Goal: Information Seeking & Learning: Learn about a topic

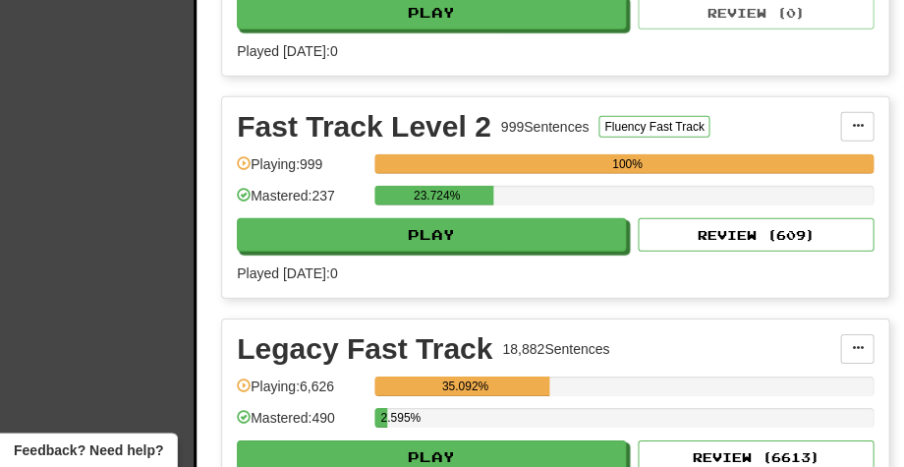
scroll to position [876, 0]
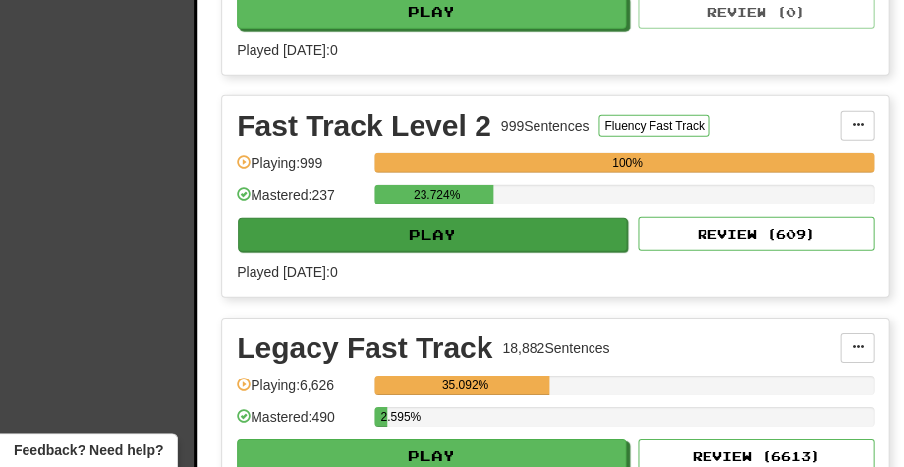
click at [395, 233] on button "Play" at bounding box center [432, 234] width 389 height 33
select select "**"
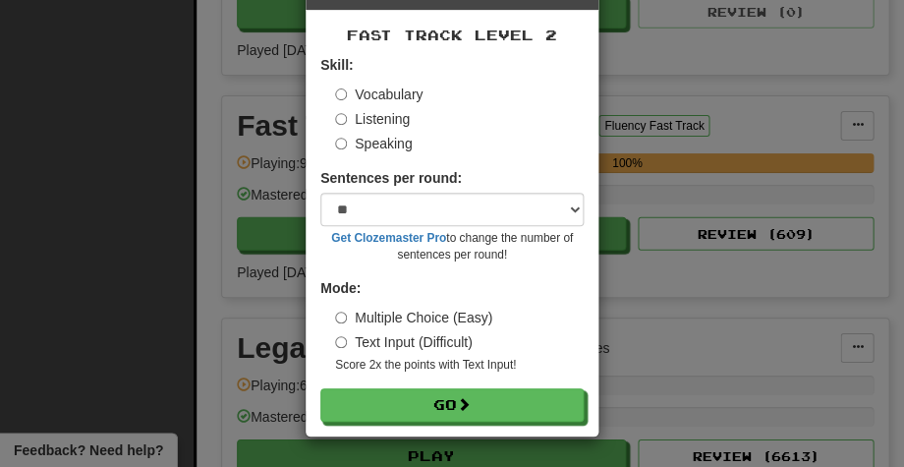
scroll to position [72, 0]
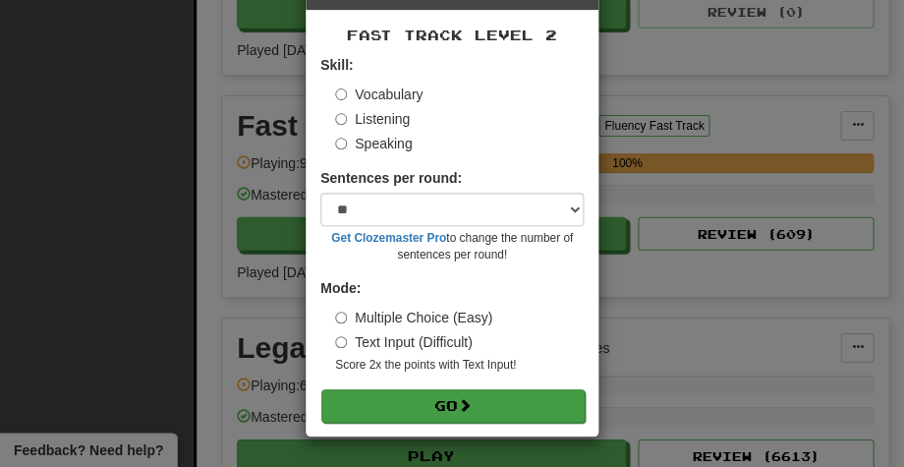
click at [434, 404] on button "Go" at bounding box center [452, 405] width 263 height 33
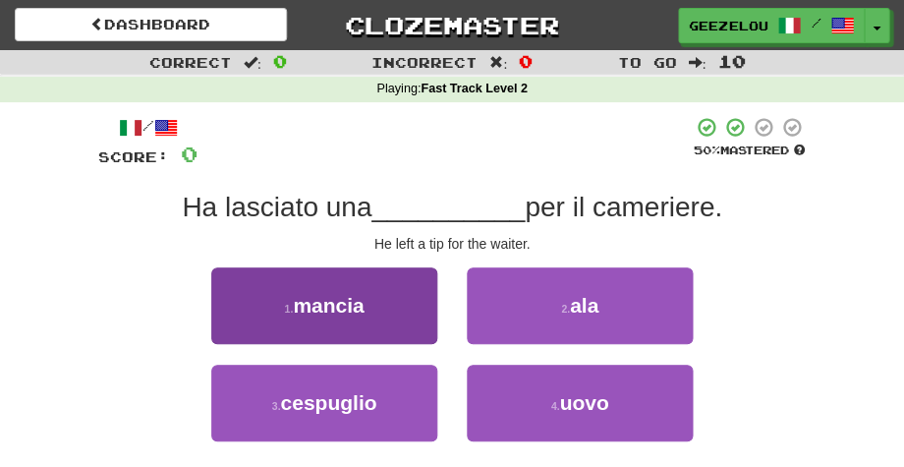
click at [355, 297] on span "mancia" at bounding box center [328, 305] width 71 height 23
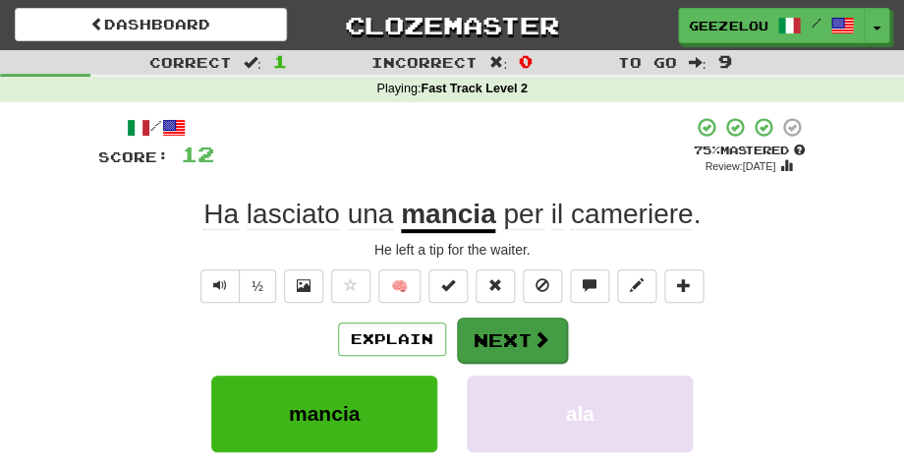
click at [500, 338] on button "Next" at bounding box center [512, 339] width 110 height 45
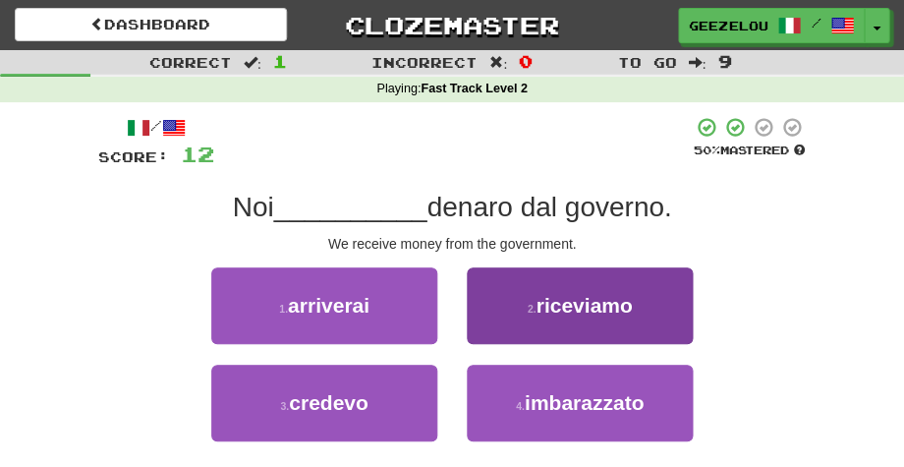
click at [576, 283] on button "2 . riceviamo" at bounding box center [580, 305] width 226 height 77
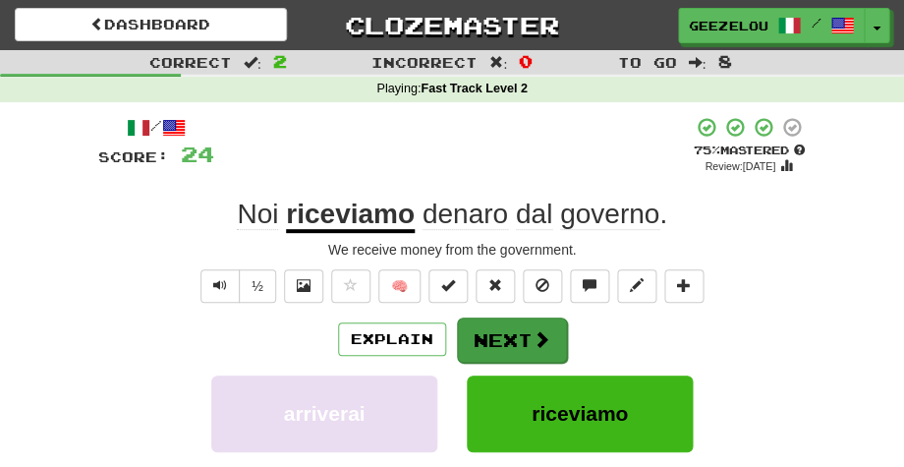
click at [511, 347] on button "Next" at bounding box center [512, 339] width 110 height 45
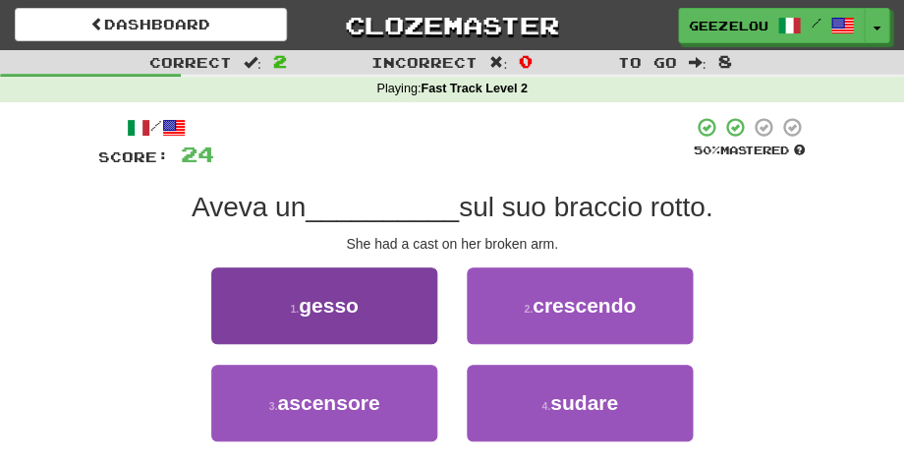
click at [347, 304] on span "gesso" at bounding box center [329, 305] width 60 height 23
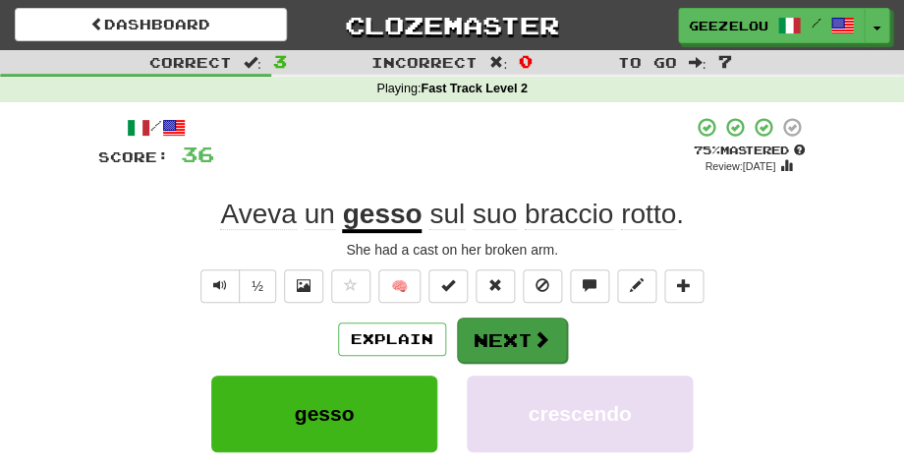
click at [513, 329] on button "Next" at bounding box center [512, 339] width 110 height 45
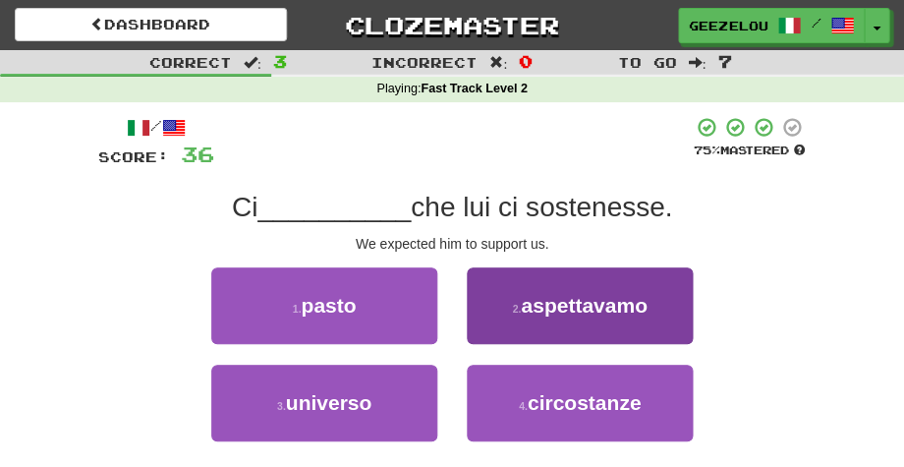
click at [594, 307] on span "aspettavamo" at bounding box center [584, 305] width 126 height 23
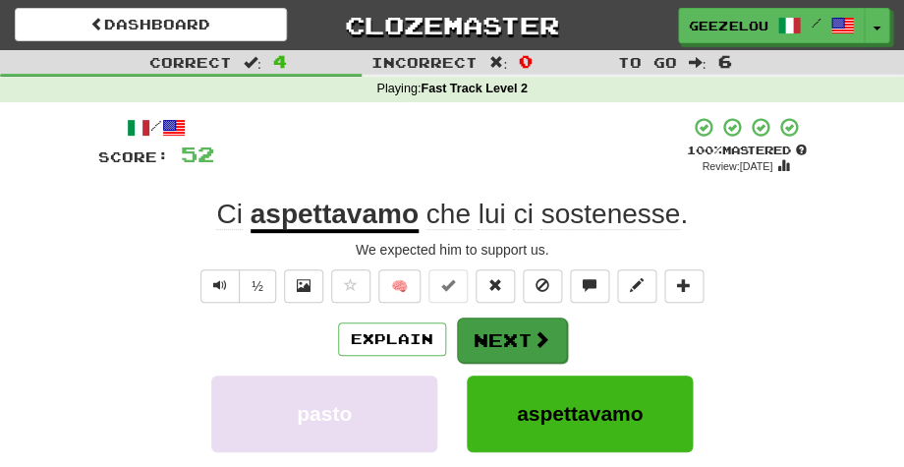
click at [495, 338] on button "Next" at bounding box center [512, 339] width 110 height 45
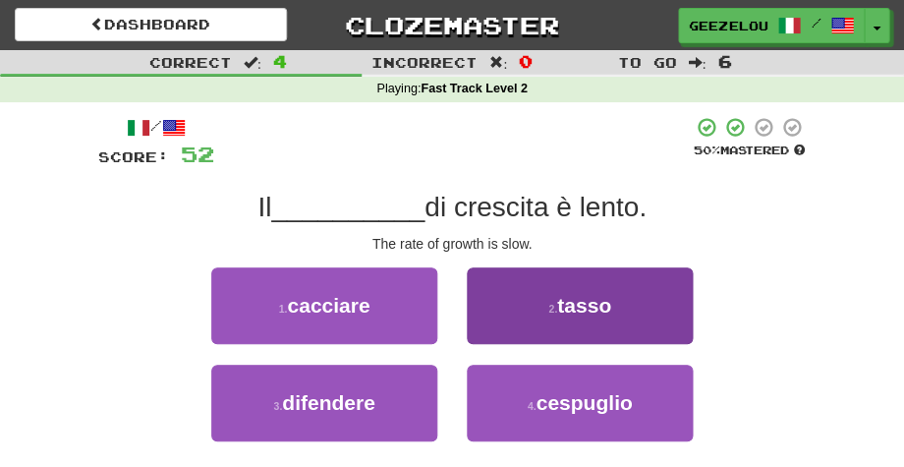
click at [576, 303] on span "tasso" at bounding box center [584, 305] width 54 height 23
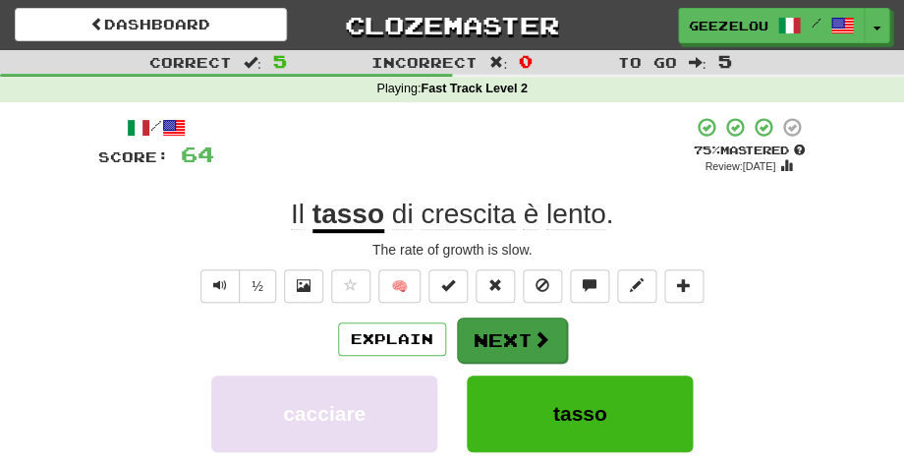
click at [507, 335] on button "Next" at bounding box center [512, 339] width 110 height 45
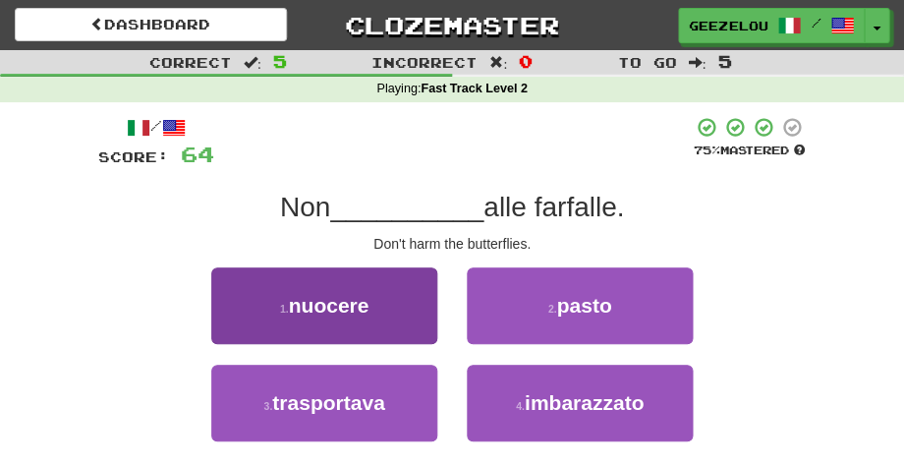
click at [370, 305] on button "1 . nuocere" at bounding box center [324, 305] width 226 height 77
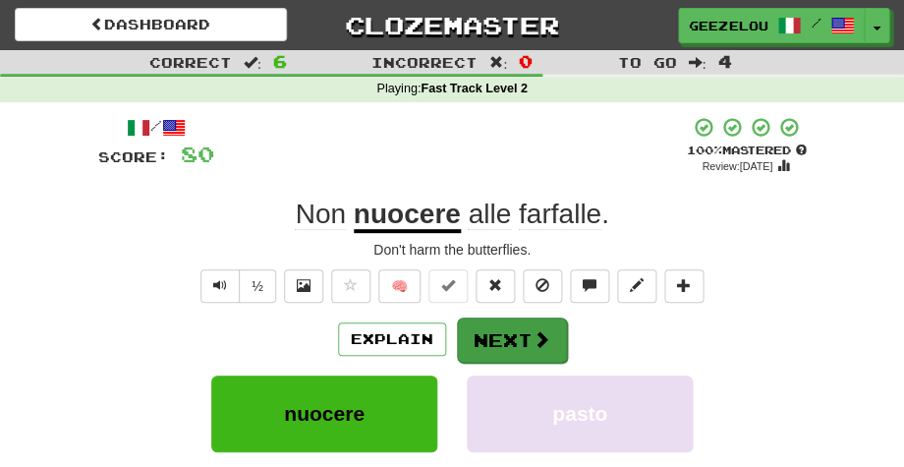
click at [499, 330] on button "Next" at bounding box center [512, 339] width 110 height 45
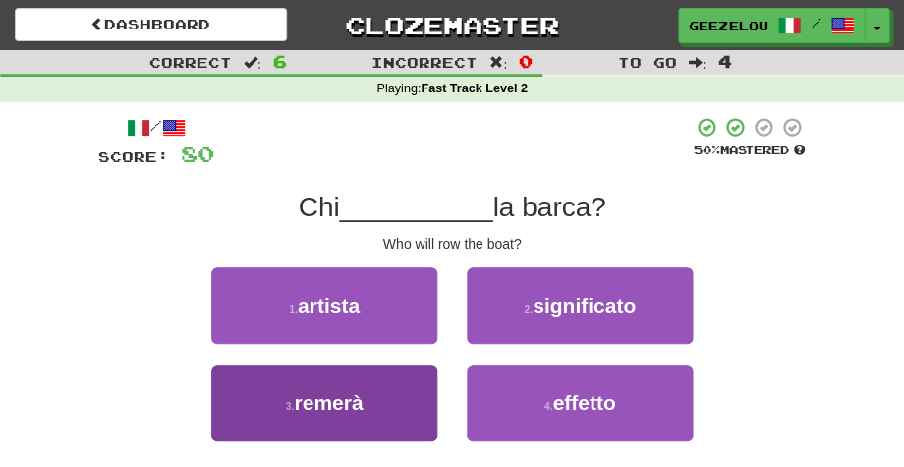
click at [318, 411] on span "remerà" at bounding box center [328, 402] width 69 height 23
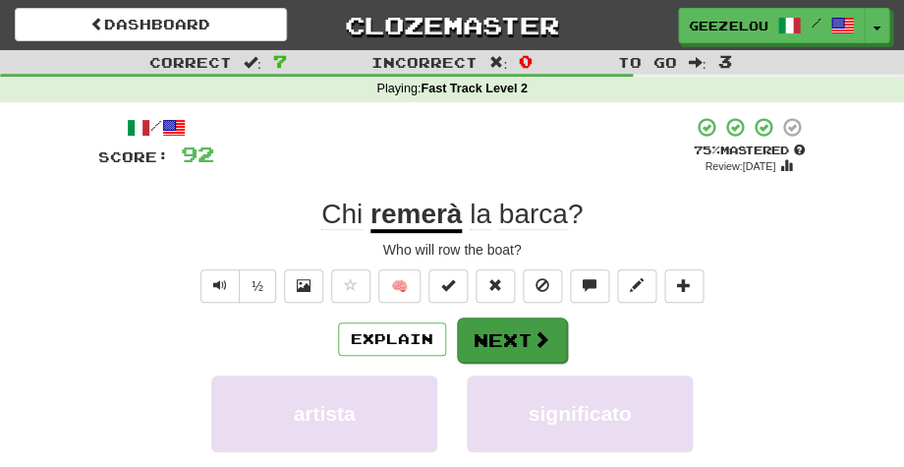
click at [503, 338] on button "Next" at bounding box center [512, 339] width 110 height 45
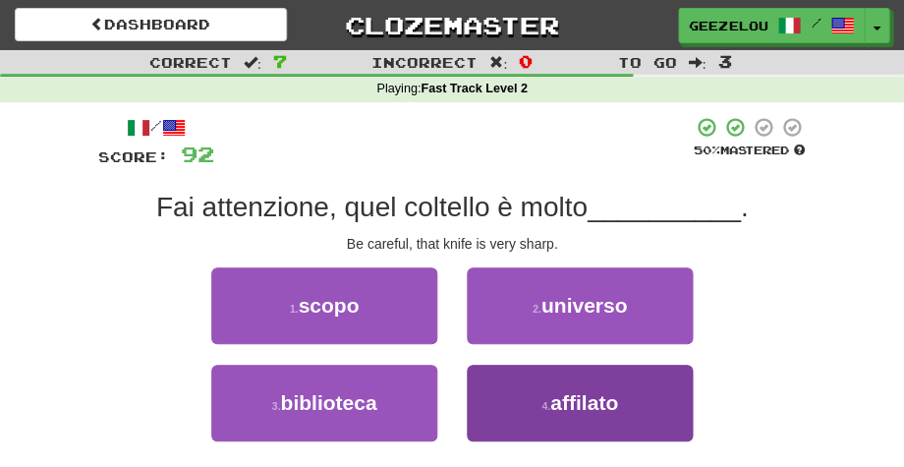
click at [590, 412] on span "affilato" at bounding box center [584, 402] width 68 height 23
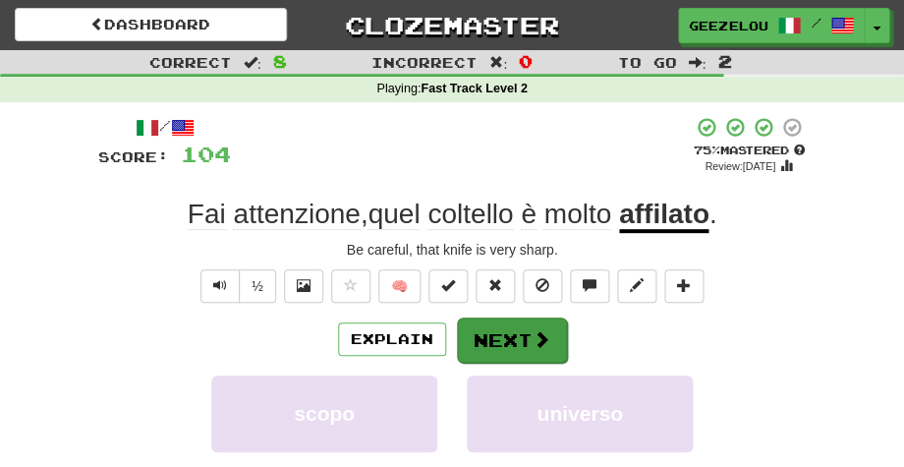
click at [501, 335] on button "Next" at bounding box center [512, 339] width 110 height 45
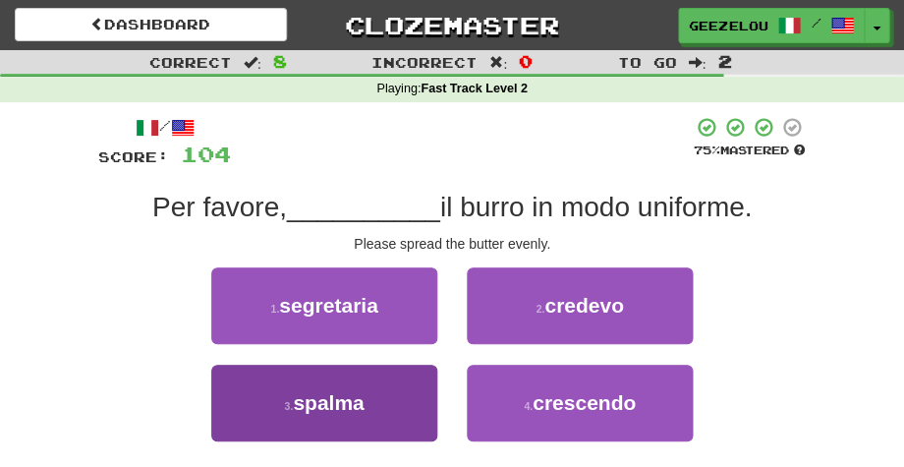
click at [358, 399] on span "spalma" at bounding box center [328, 402] width 71 height 23
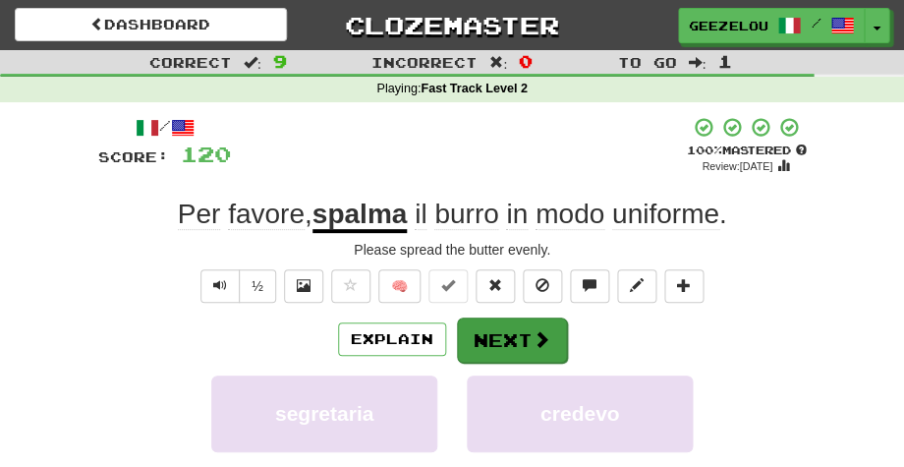
click at [505, 341] on button "Next" at bounding box center [512, 339] width 110 height 45
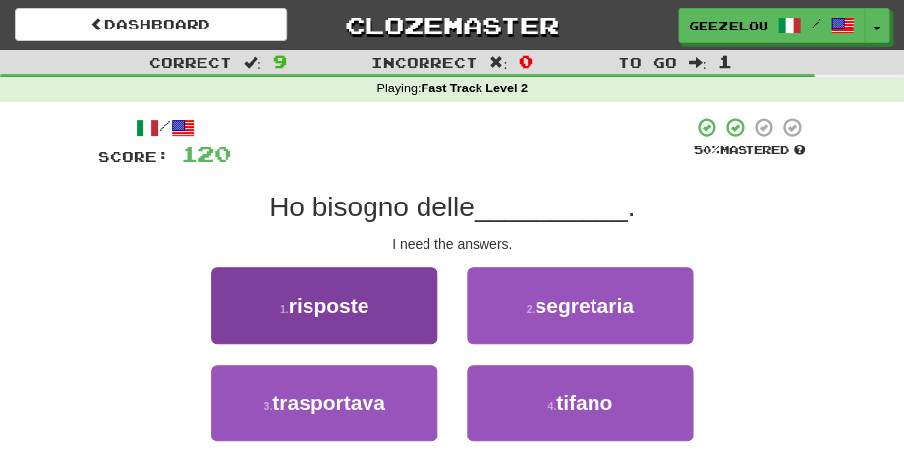
click at [332, 306] on span "risposte" at bounding box center [329, 305] width 81 height 23
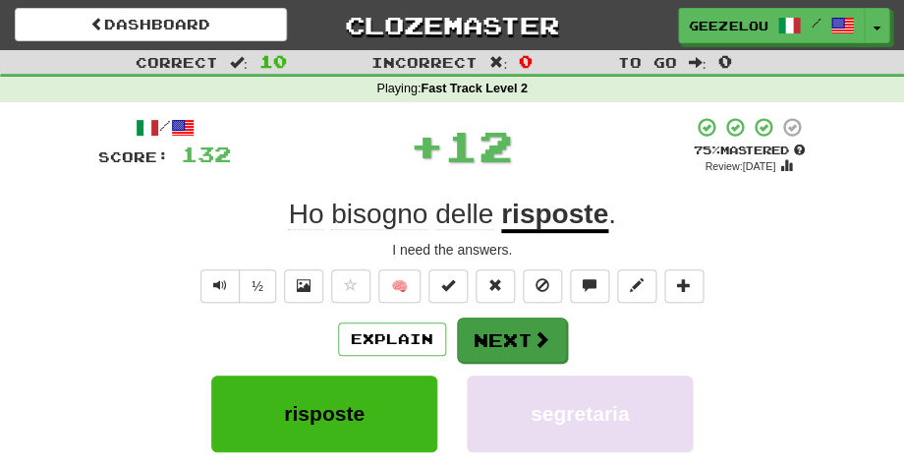
click at [508, 334] on button "Next" at bounding box center [512, 339] width 110 height 45
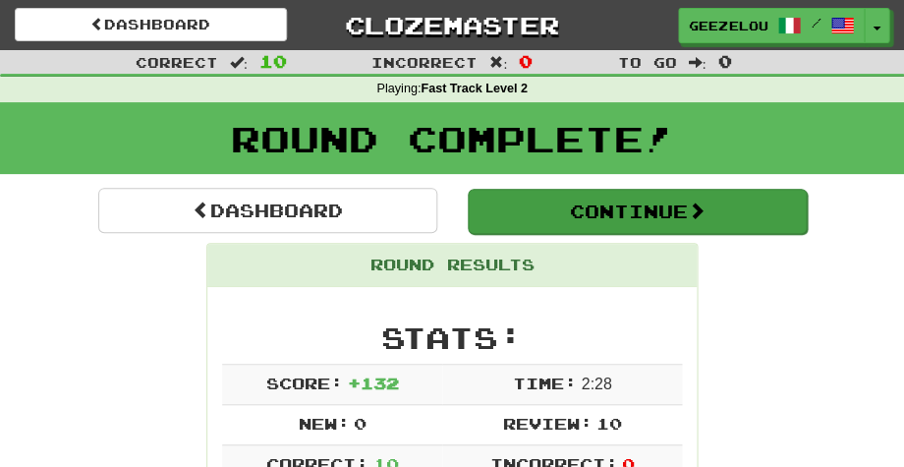
click at [578, 210] on button "Continue" at bounding box center [637, 211] width 339 height 45
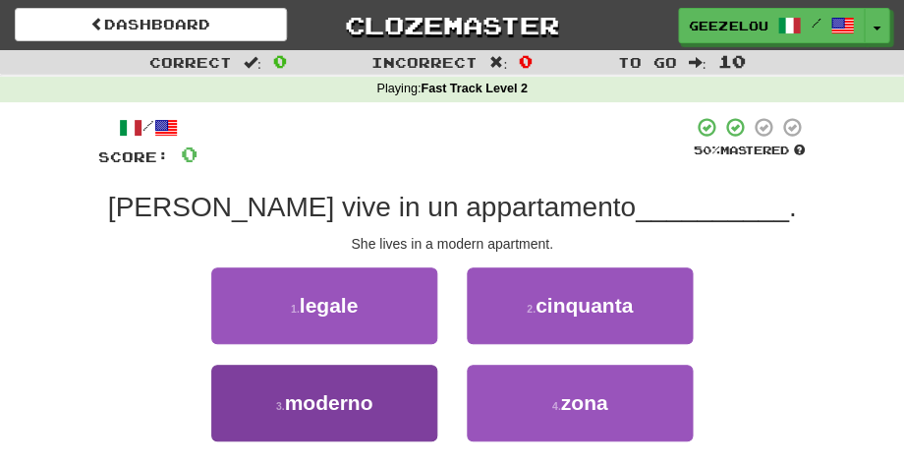
click at [313, 407] on span "moderno" at bounding box center [328, 402] width 88 height 23
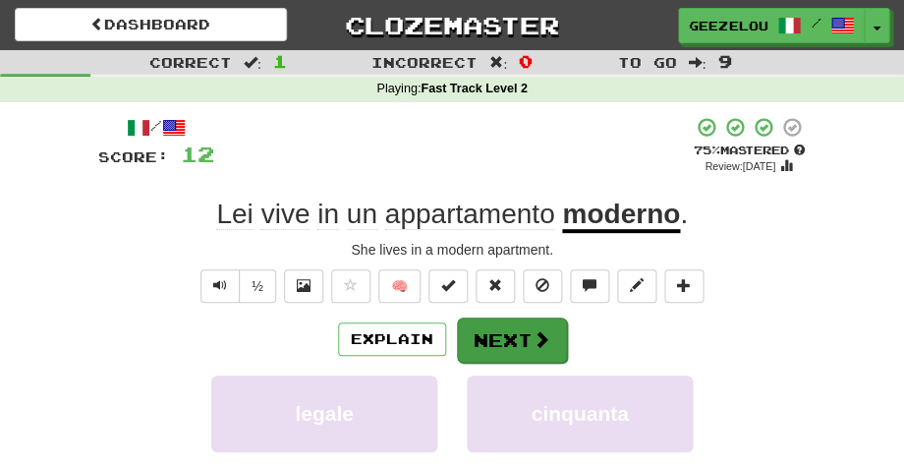
click at [523, 338] on button "Next" at bounding box center [512, 339] width 110 height 45
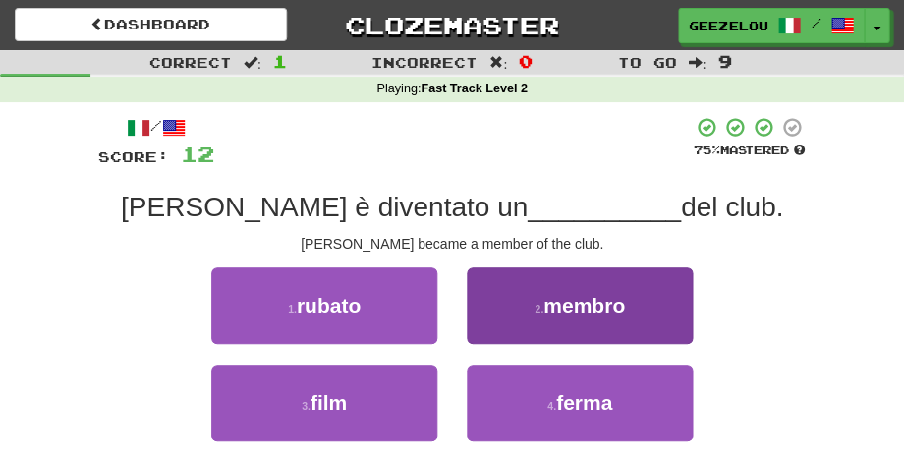
click at [611, 305] on span "membro" at bounding box center [584, 305] width 82 height 23
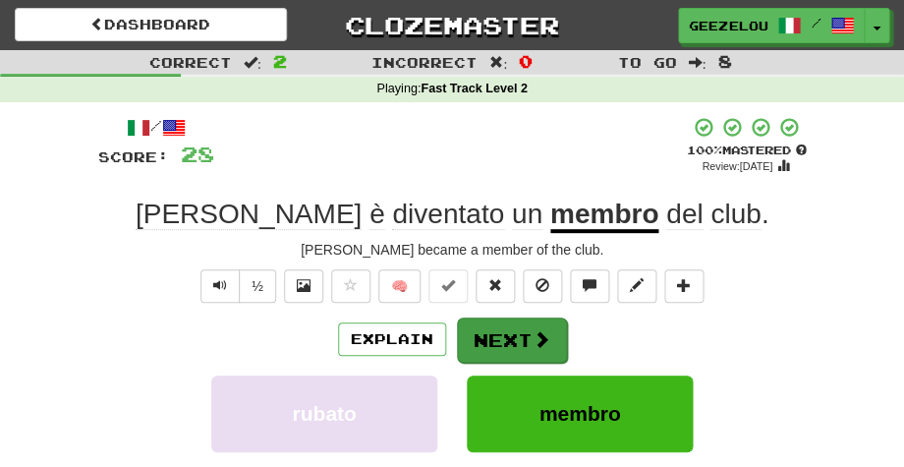
click at [512, 331] on button "Next" at bounding box center [512, 339] width 110 height 45
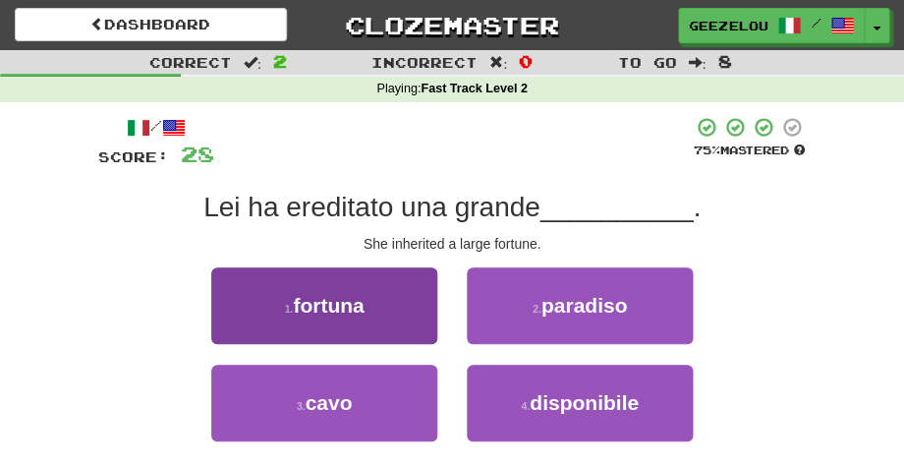
click at [387, 305] on button "1 . fortuna" at bounding box center [324, 305] width 226 height 77
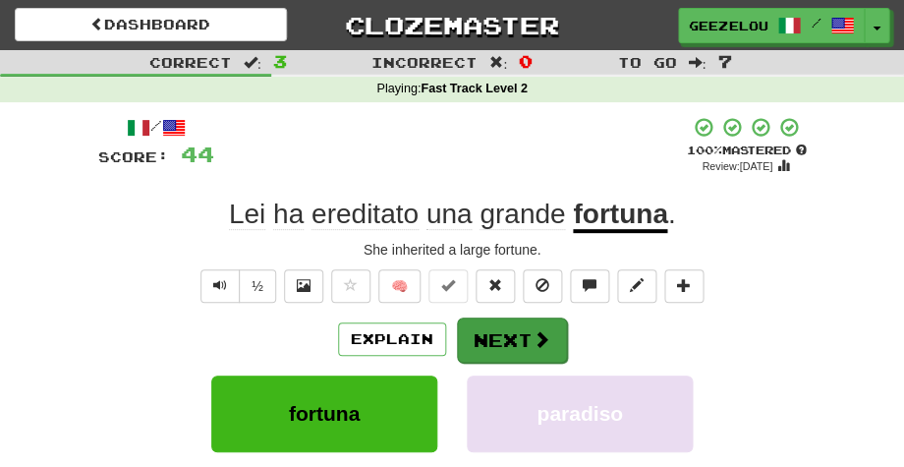
click at [498, 328] on button "Next" at bounding box center [512, 339] width 110 height 45
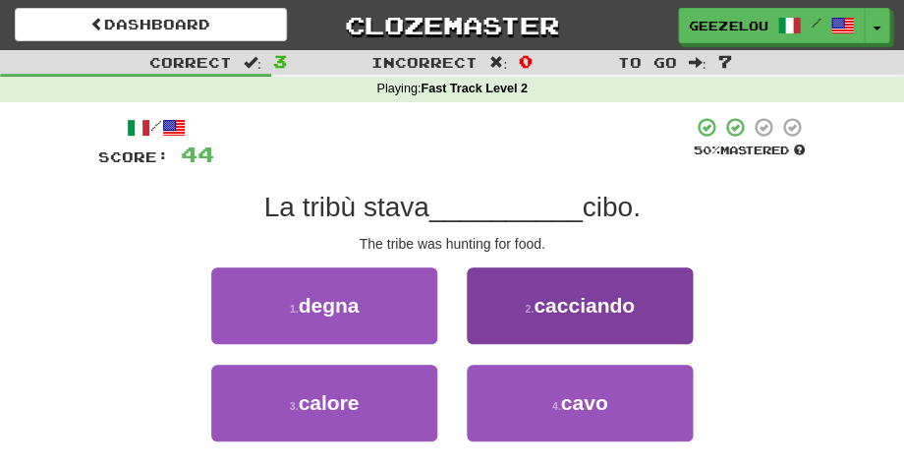
click at [612, 306] on span "cacciando" at bounding box center [584, 305] width 101 height 23
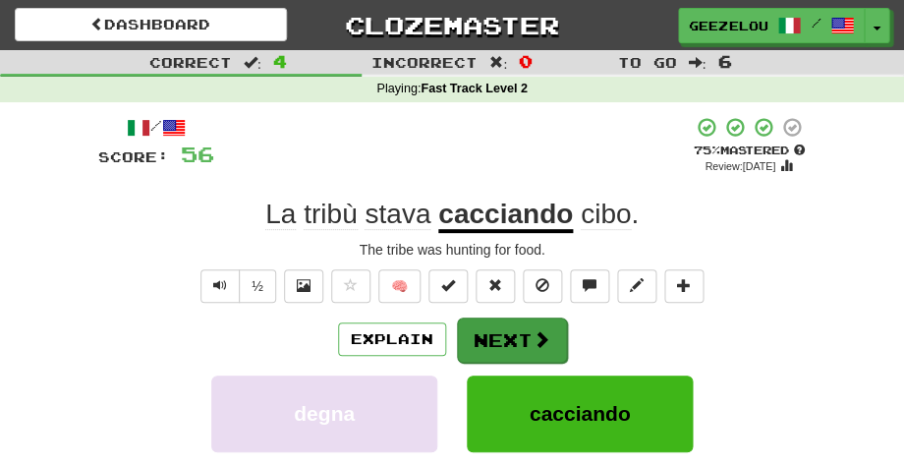
click at [503, 347] on button "Next" at bounding box center [512, 339] width 110 height 45
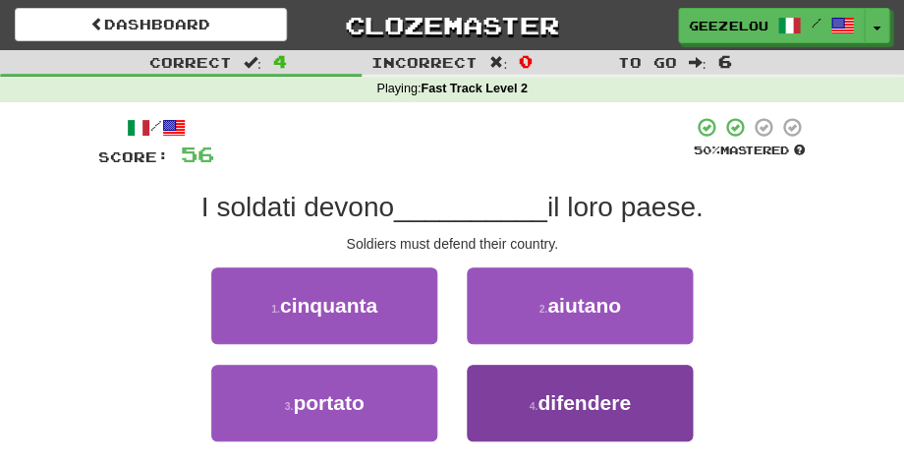
click at [594, 412] on span "difendere" at bounding box center [584, 402] width 93 height 23
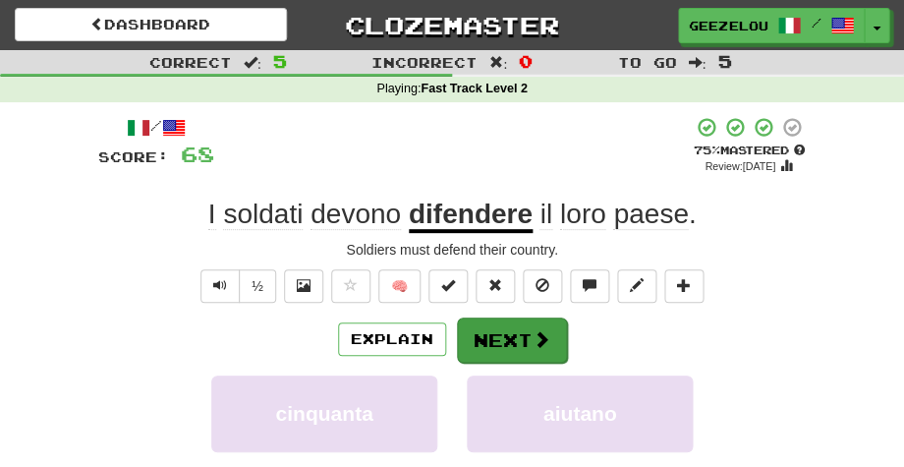
click at [507, 334] on button "Next" at bounding box center [512, 339] width 110 height 45
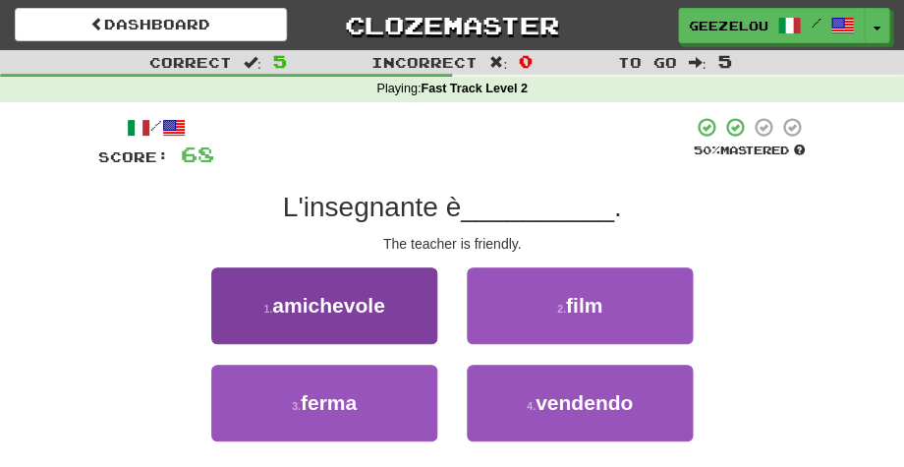
click at [354, 300] on span "amichevole" at bounding box center [328, 305] width 112 height 23
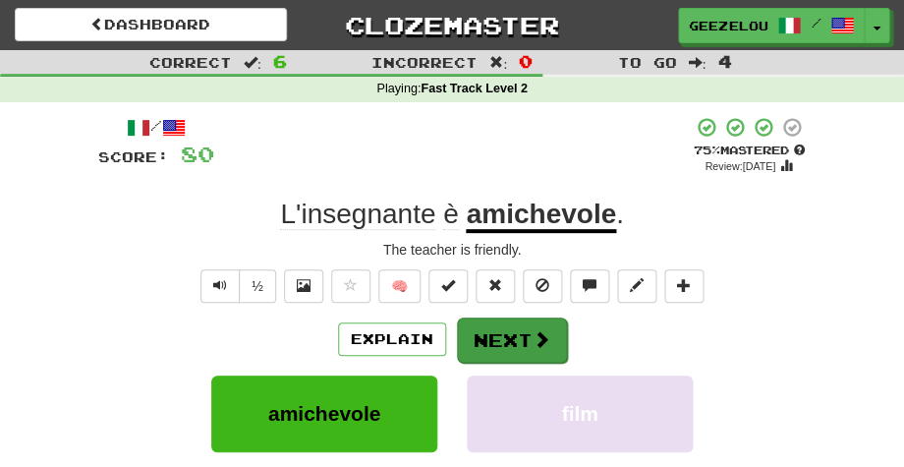
click at [504, 337] on button "Next" at bounding box center [512, 339] width 110 height 45
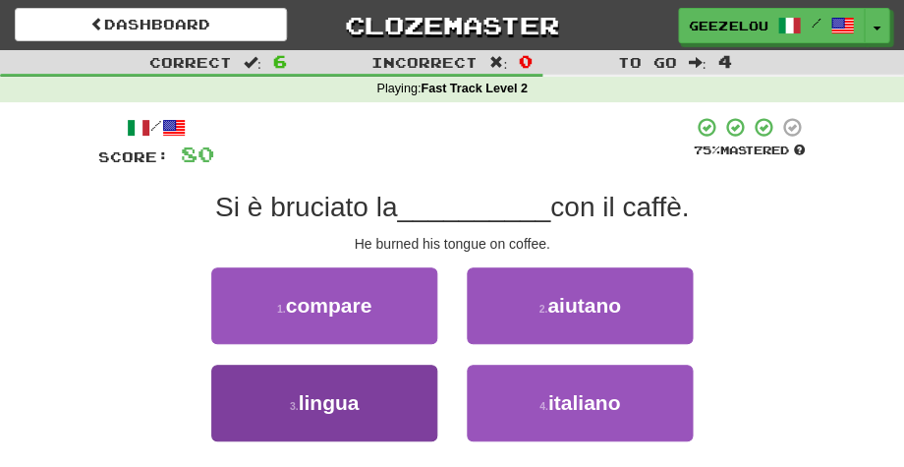
click at [346, 400] on span "lingua" at bounding box center [328, 402] width 61 height 23
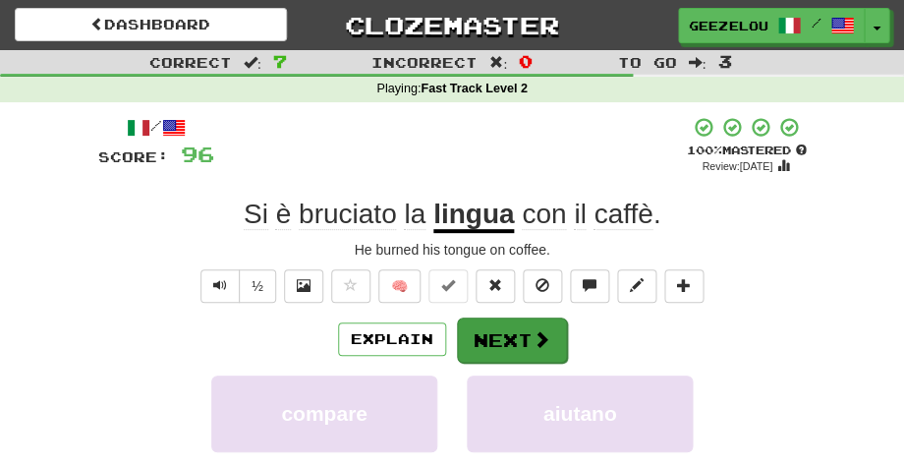
click at [521, 334] on button "Next" at bounding box center [512, 339] width 110 height 45
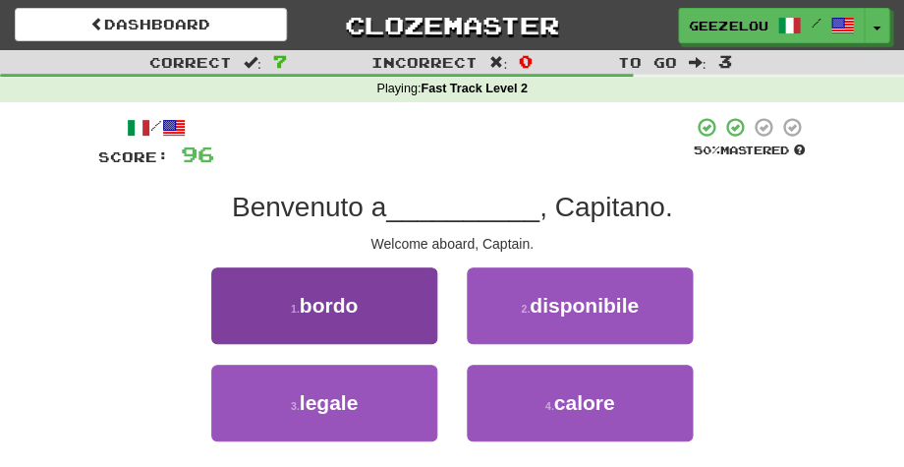
click at [385, 299] on button "1 . bordo" at bounding box center [324, 305] width 226 height 77
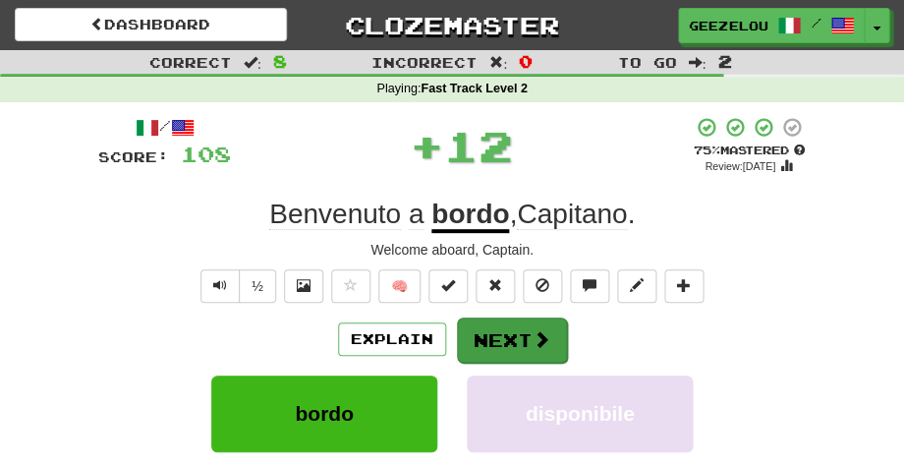
click at [502, 333] on button "Next" at bounding box center [512, 339] width 110 height 45
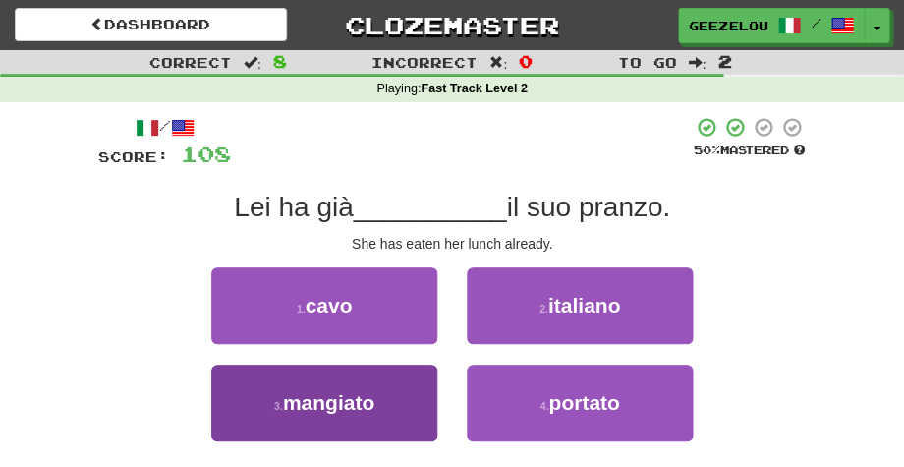
click at [385, 389] on button "3 . mangiato" at bounding box center [324, 403] width 226 height 77
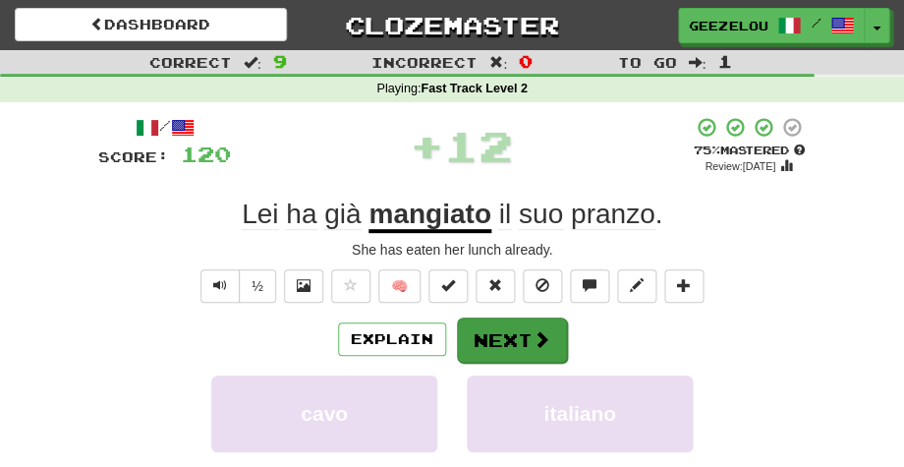
click at [510, 338] on button "Next" at bounding box center [512, 339] width 110 height 45
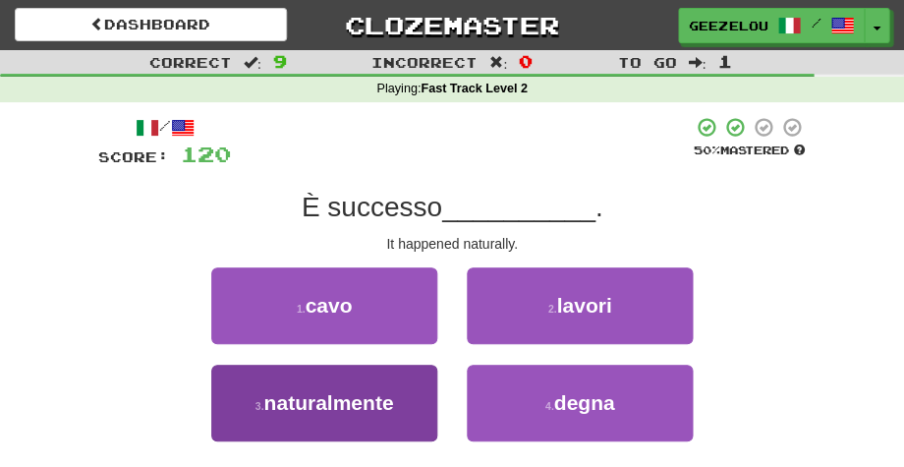
click at [374, 408] on span "naturalmente" at bounding box center [328, 402] width 130 height 23
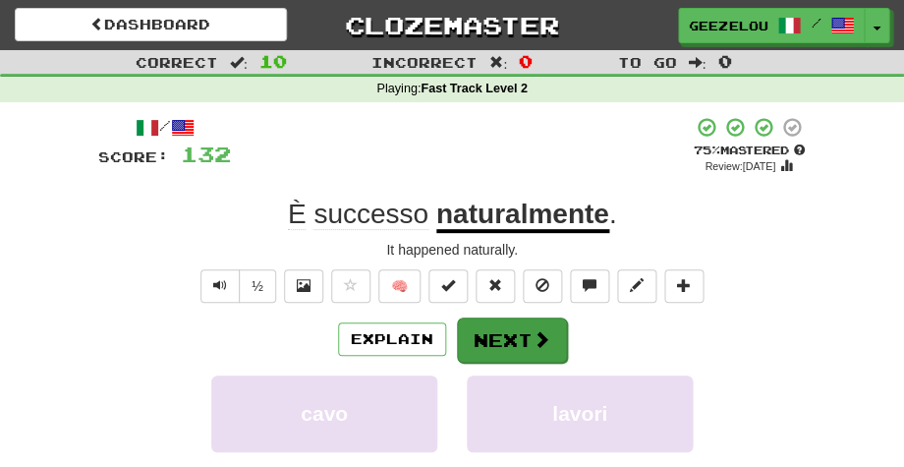
click at [497, 337] on button "Next" at bounding box center [512, 339] width 110 height 45
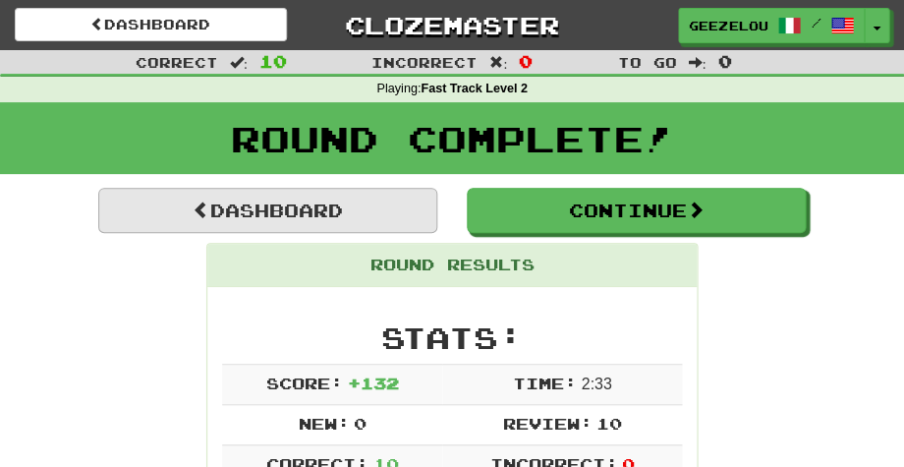
click at [287, 206] on link "Dashboard" at bounding box center [267, 210] width 339 height 45
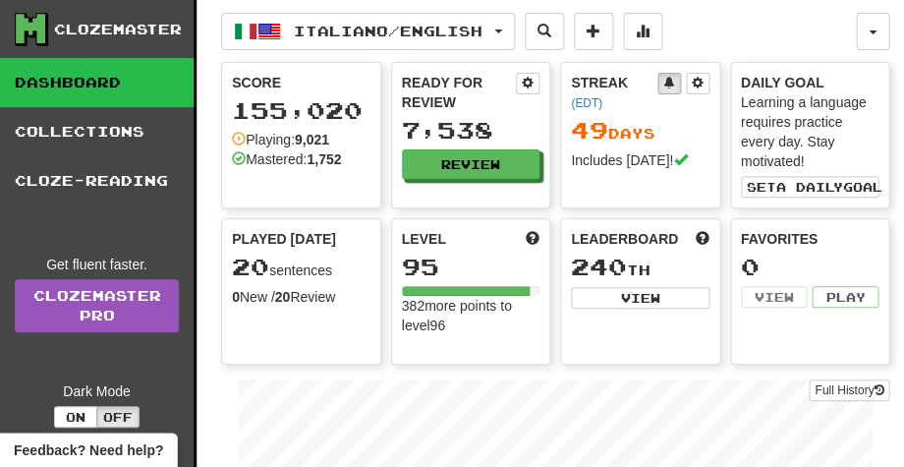
click at [109, 80] on link "Dashboard" at bounding box center [97, 82] width 194 height 49
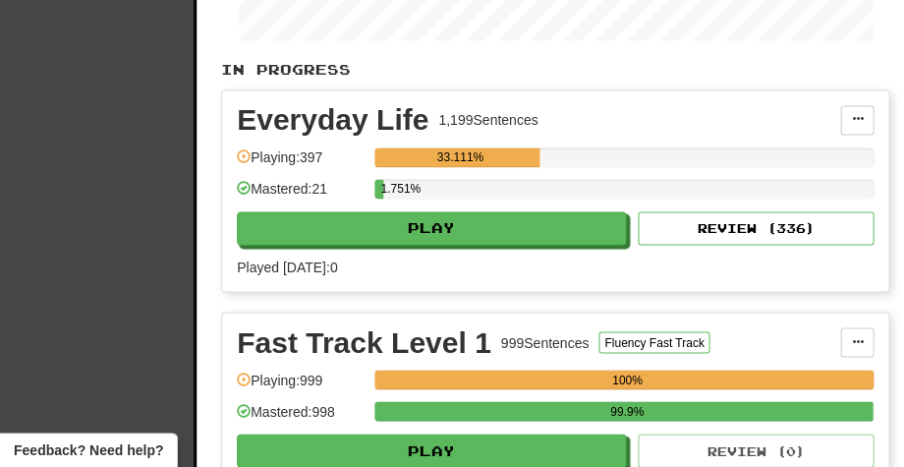
scroll to position [434, 0]
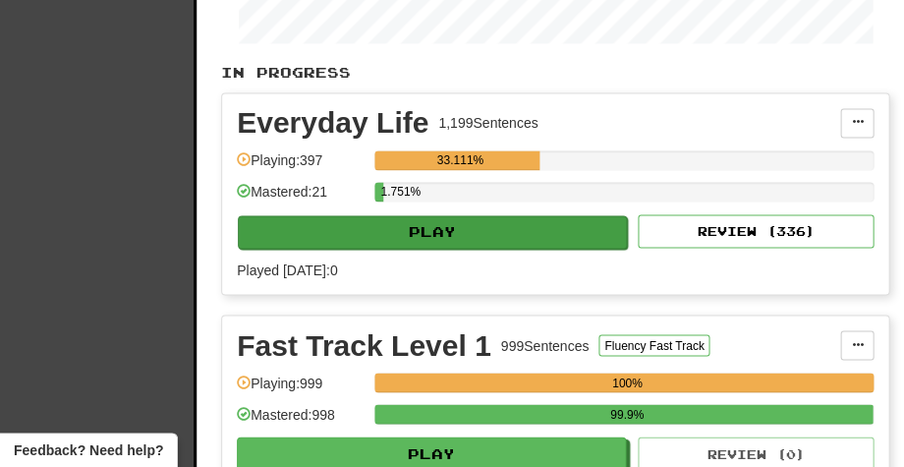
click at [421, 231] on button "Play" at bounding box center [432, 231] width 389 height 33
select select "**"
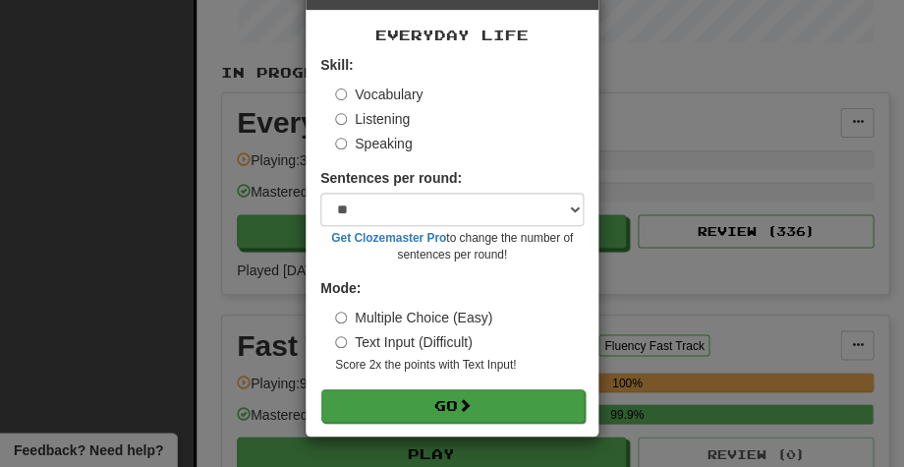
scroll to position [72, 0]
click at [432, 402] on button "Go" at bounding box center [452, 405] width 263 height 33
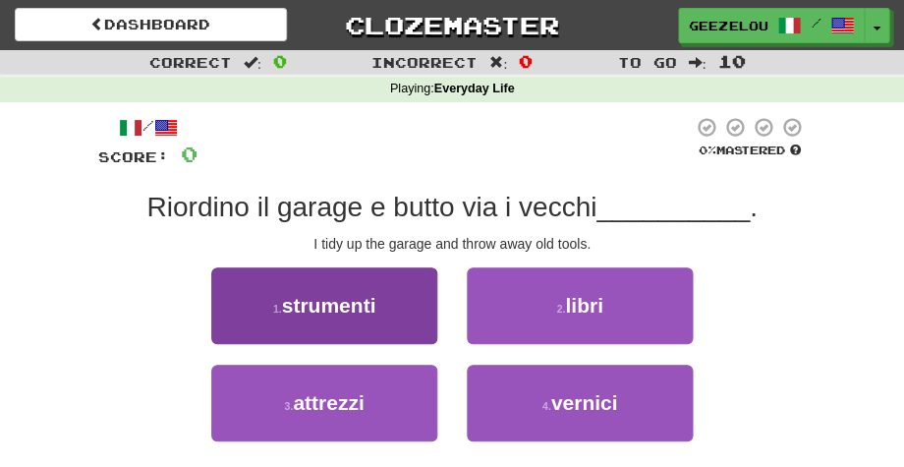
click at [338, 299] on span "strumenti" at bounding box center [329, 305] width 94 height 23
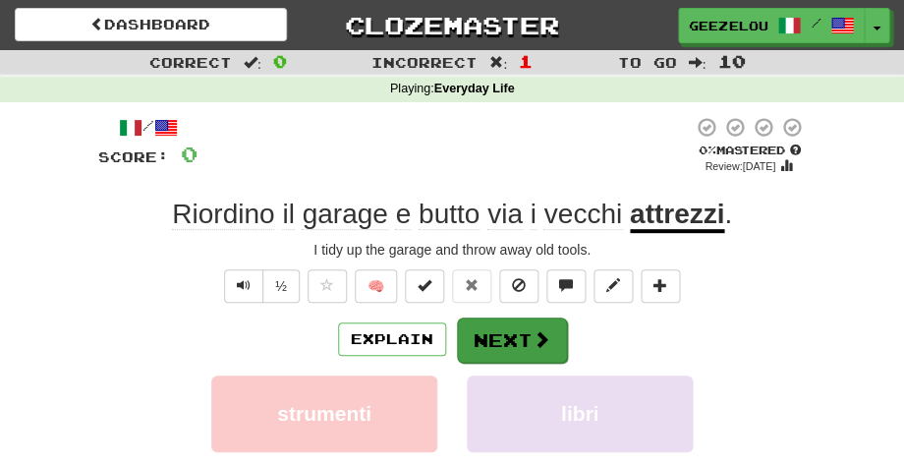
click at [474, 340] on button "Next" at bounding box center [512, 339] width 110 height 45
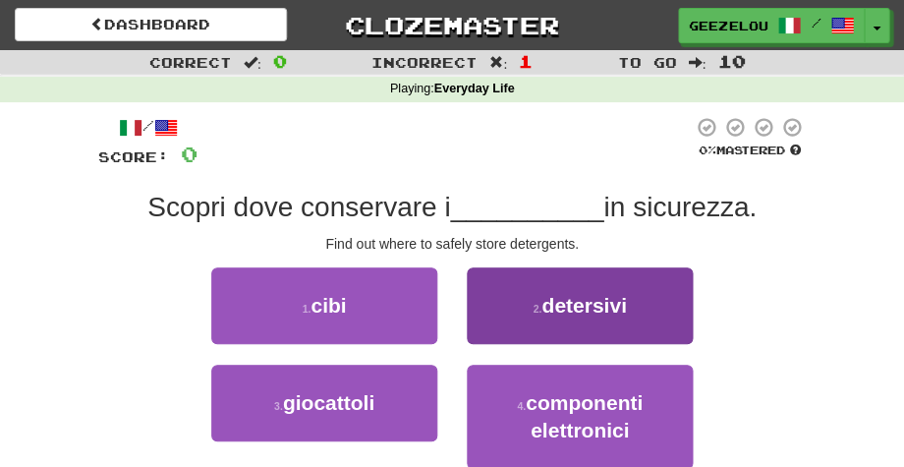
click at [590, 305] on span "detersivi" at bounding box center [583, 305] width 85 height 23
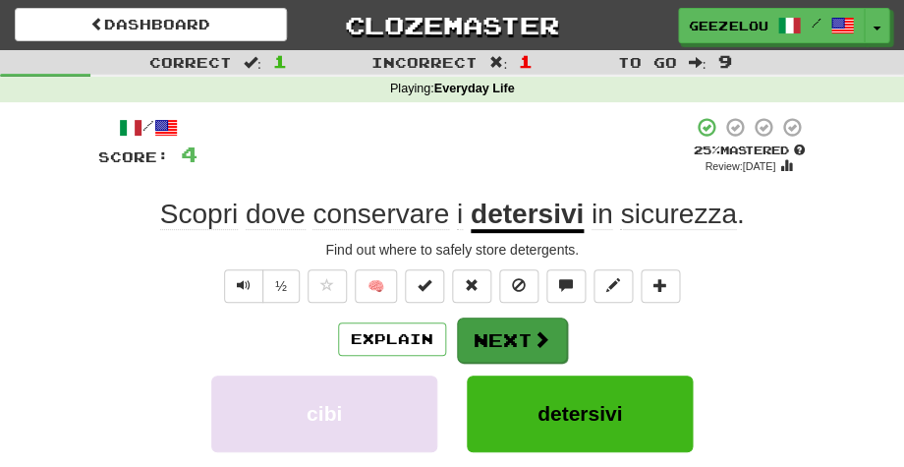
click at [505, 333] on button "Next" at bounding box center [512, 339] width 110 height 45
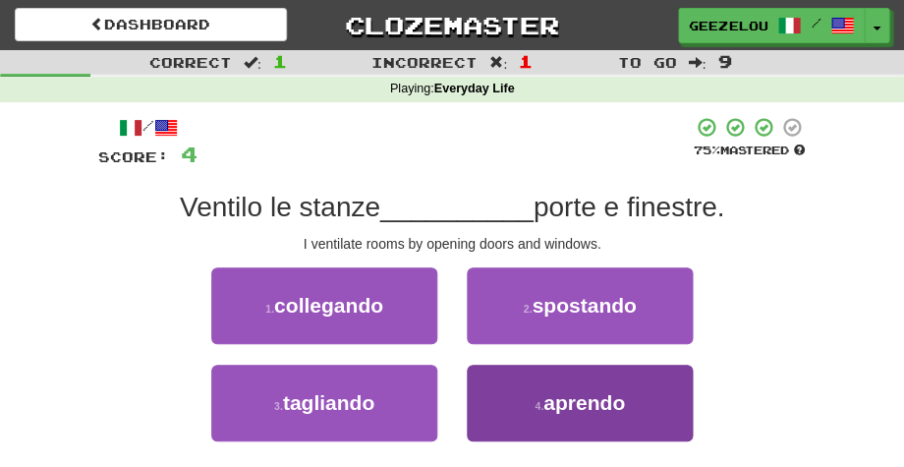
click at [570, 405] on span "aprendo" at bounding box center [584, 402] width 82 height 23
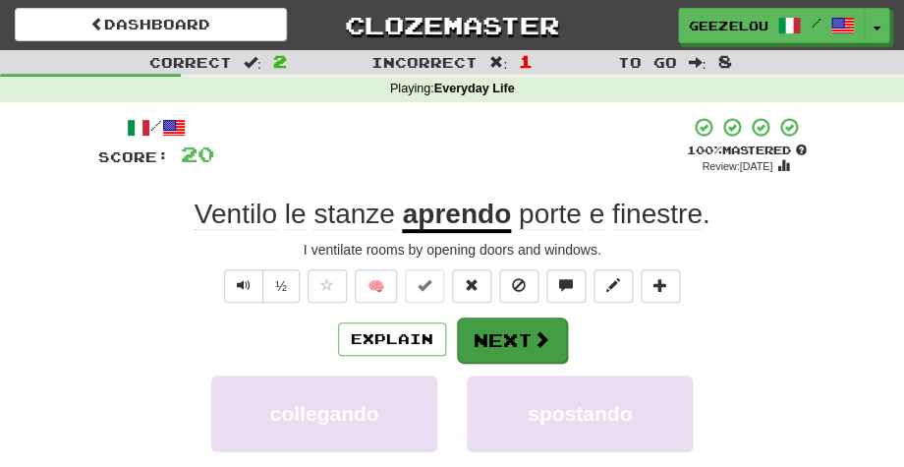
click at [501, 333] on button "Next" at bounding box center [512, 339] width 110 height 45
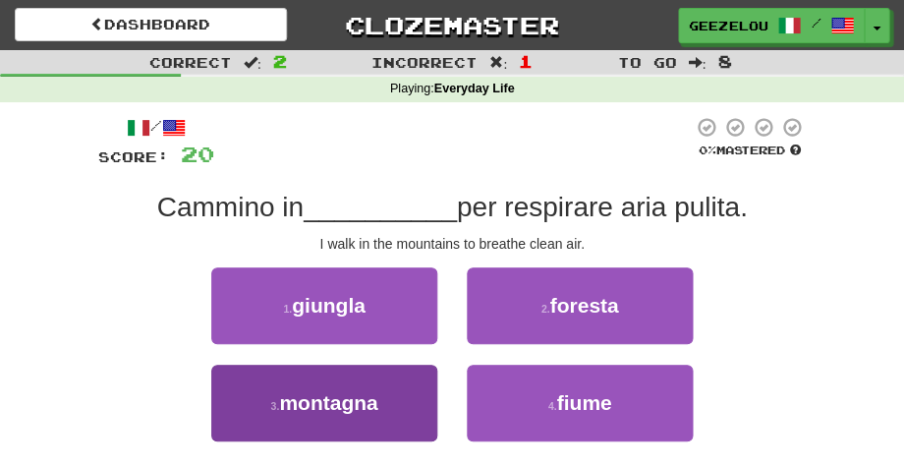
click at [375, 407] on span "montagna" at bounding box center [328, 402] width 98 height 23
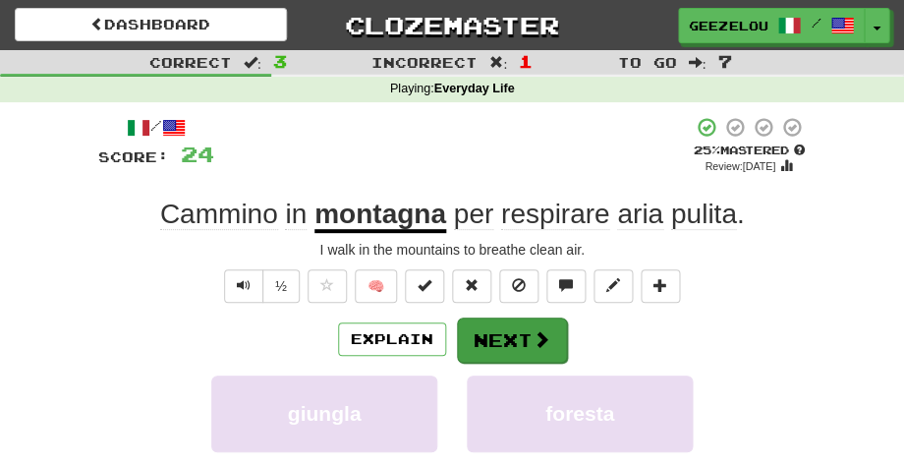
click at [501, 335] on button "Next" at bounding box center [512, 339] width 110 height 45
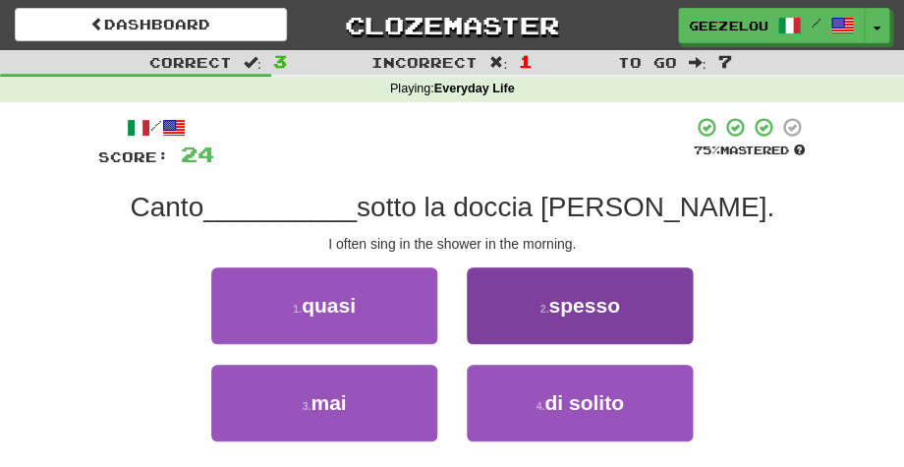
click at [588, 313] on span "spesso" at bounding box center [583, 305] width 71 height 23
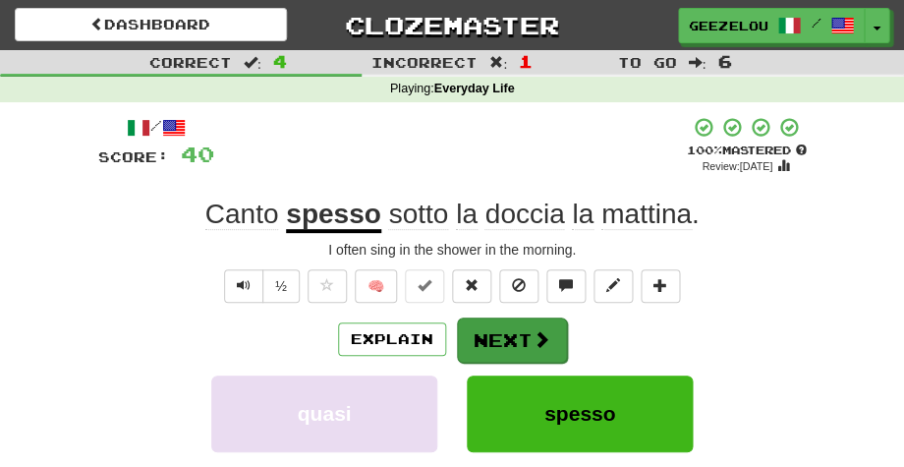
click at [503, 326] on button "Next" at bounding box center [512, 339] width 110 height 45
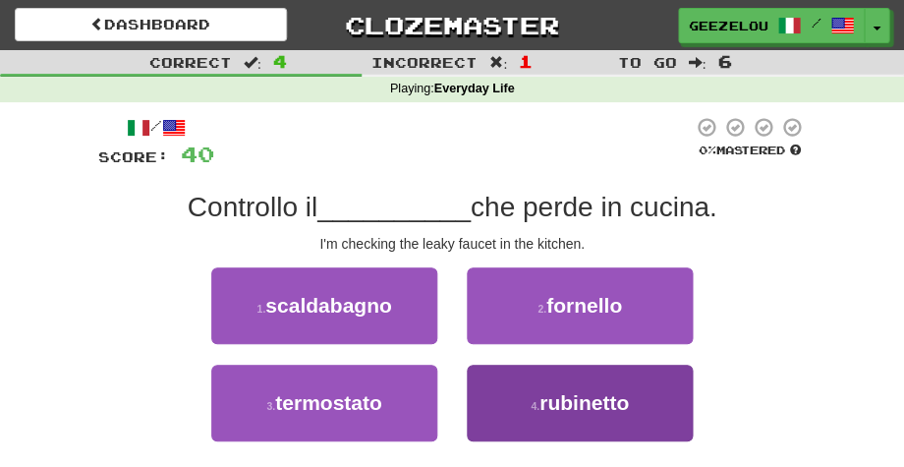
click at [591, 391] on span "rubinetto" at bounding box center [584, 402] width 89 height 23
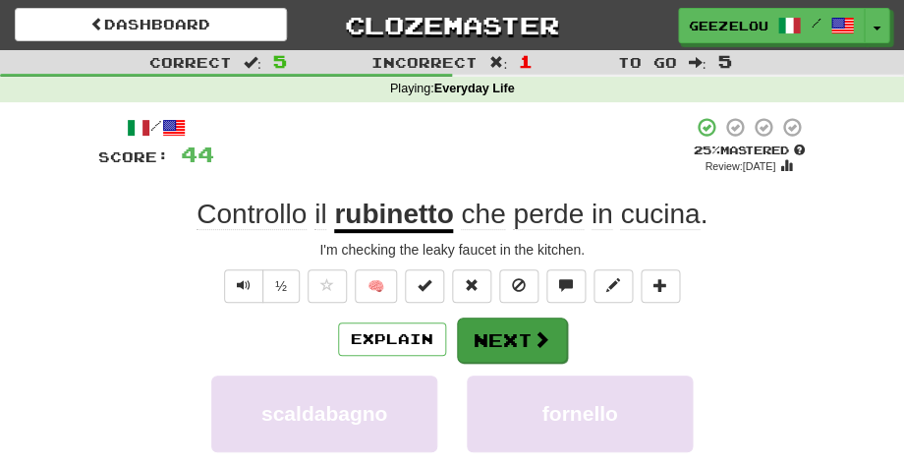
click at [499, 334] on button "Next" at bounding box center [512, 339] width 110 height 45
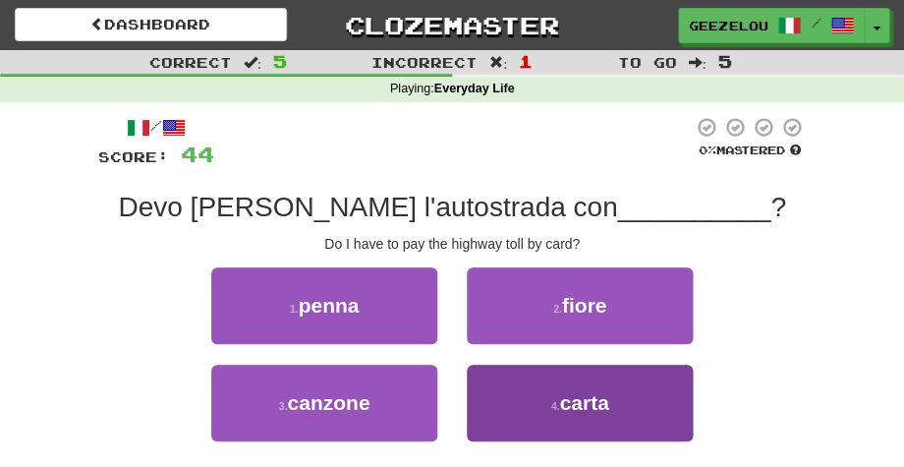
click at [590, 421] on button "4 . carta" at bounding box center [580, 403] width 226 height 77
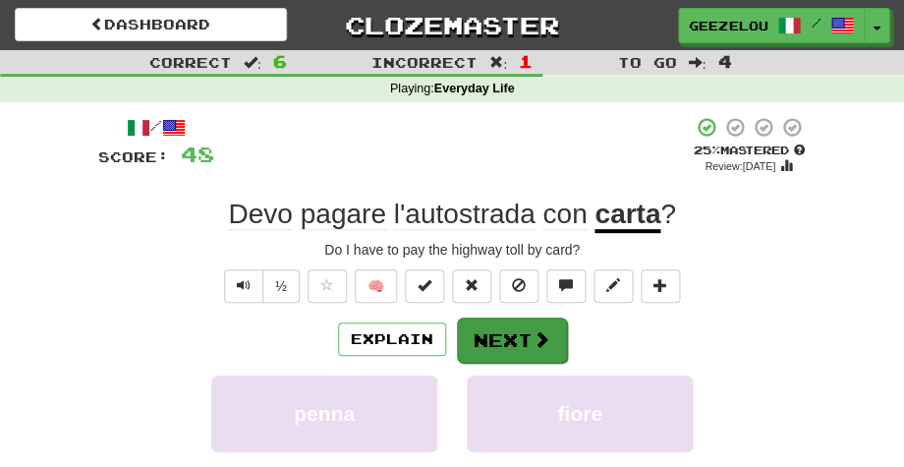
click at [520, 339] on button "Next" at bounding box center [512, 339] width 110 height 45
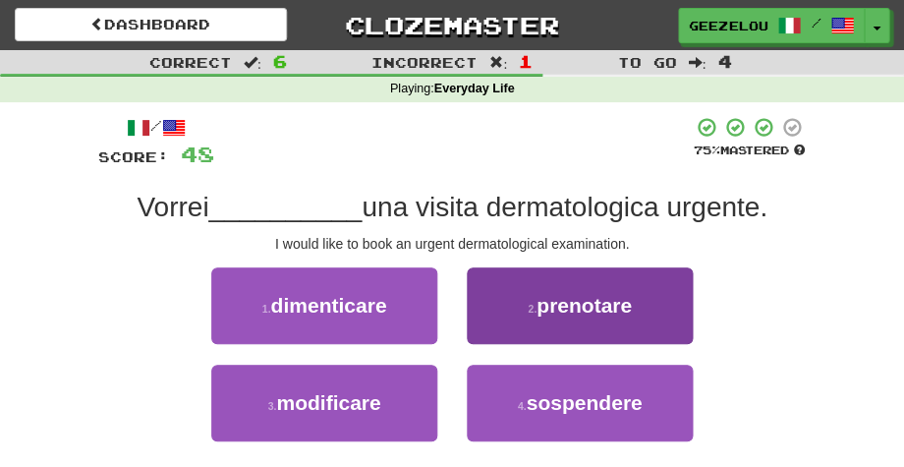
click at [575, 303] on span "prenotare" at bounding box center [584, 305] width 95 height 23
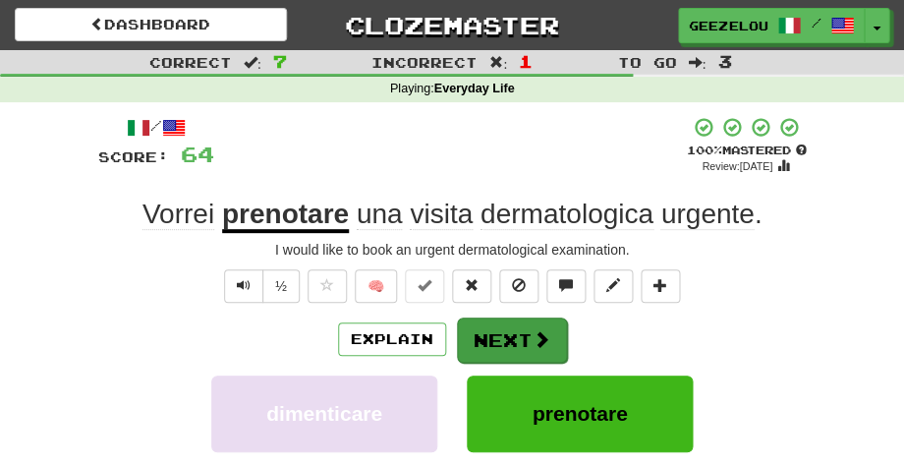
click at [499, 332] on button "Next" at bounding box center [512, 339] width 110 height 45
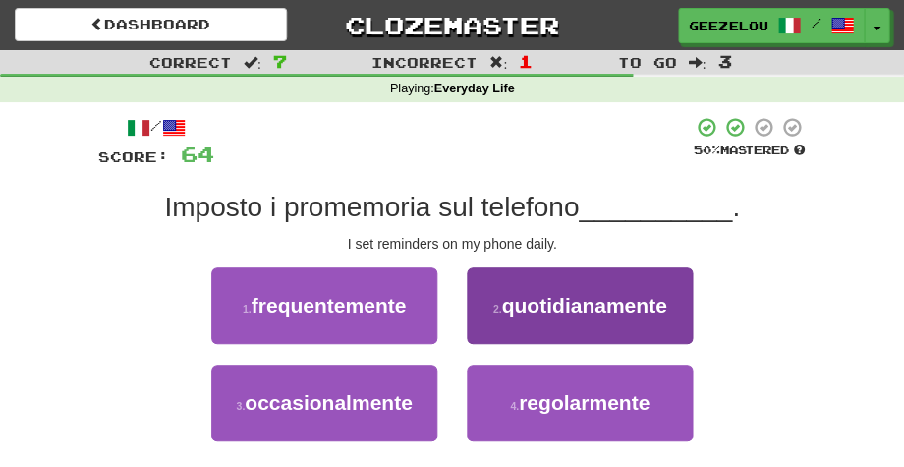
click at [594, 321] on button "2 . quotidianamente" at bounding box center [580, 305] width 226 height 77
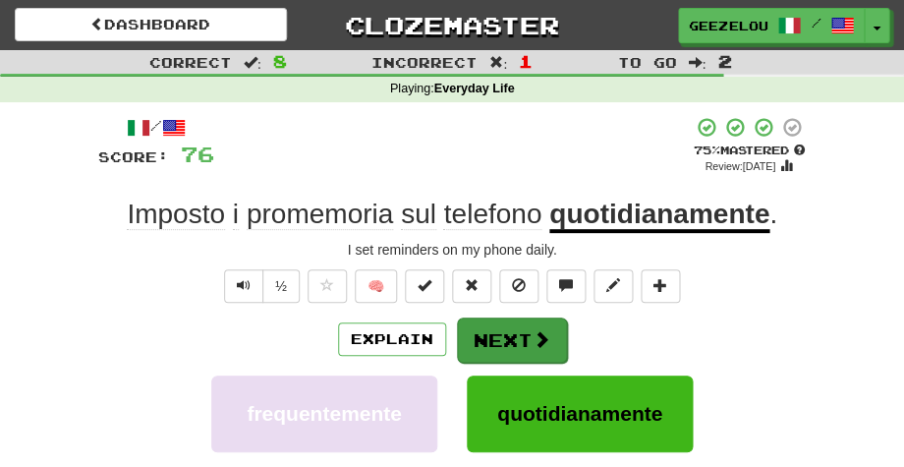
click at [488, 336] on button "Next" at bounding box center [512, 339] width 110 height 45
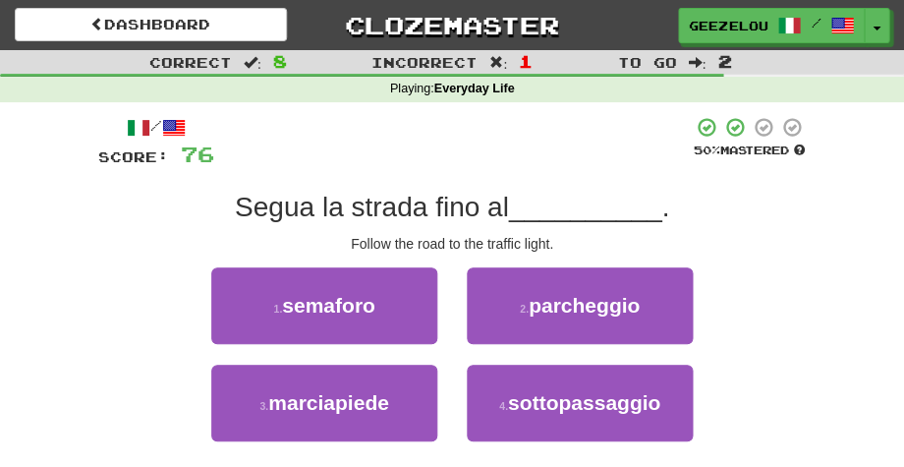
click at [770, 254] on div "/ Score: 76 50 % Mastered Segua la strada fino al __________ . Follow the road …" at bounding box center [452, 310] width 708 height 389
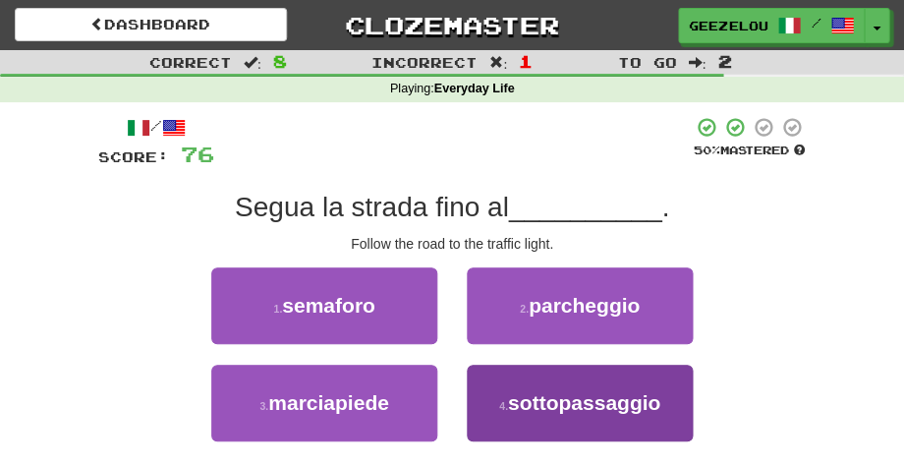
click at [564, 408] on span "sottopassaggio" at bounding box center [584, 402] width 152 height 23
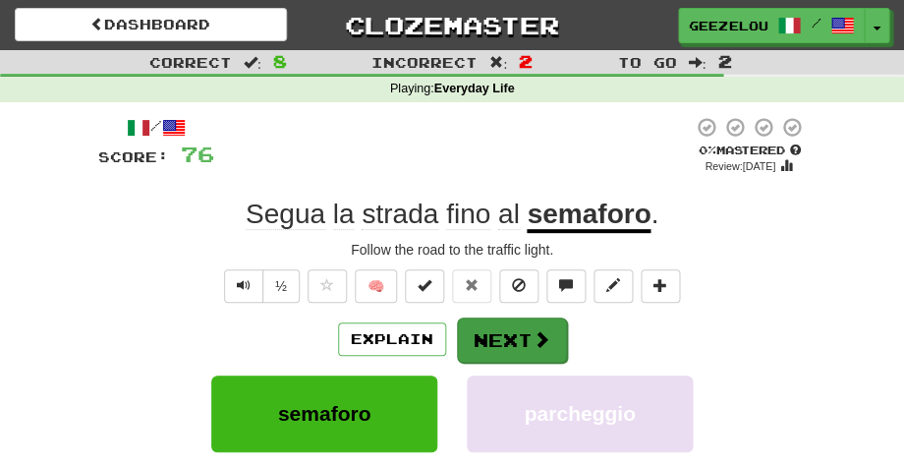
click at [533, 330] on span at bounding box center [542, 339] width 18 height 18
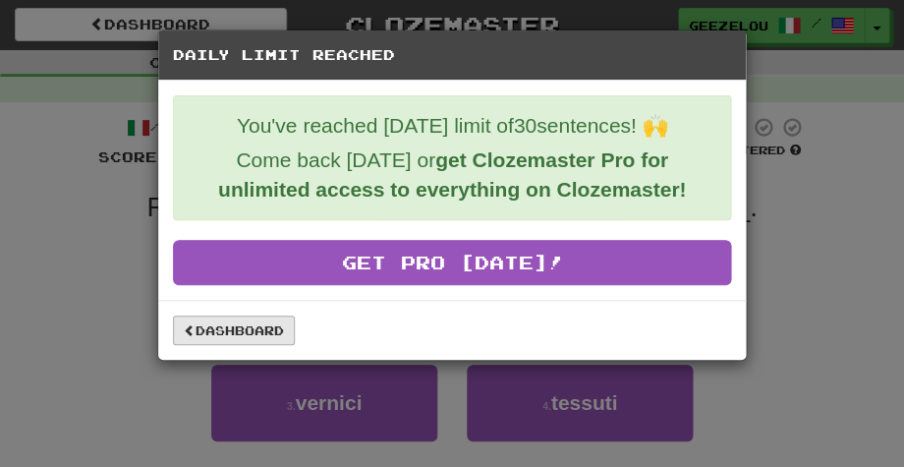
click at [246, 328] on link "Dashboard" at bounding box center [234, 329] width 122 height 29
